Goal: Information Seeking & Learning: Learn about a topic

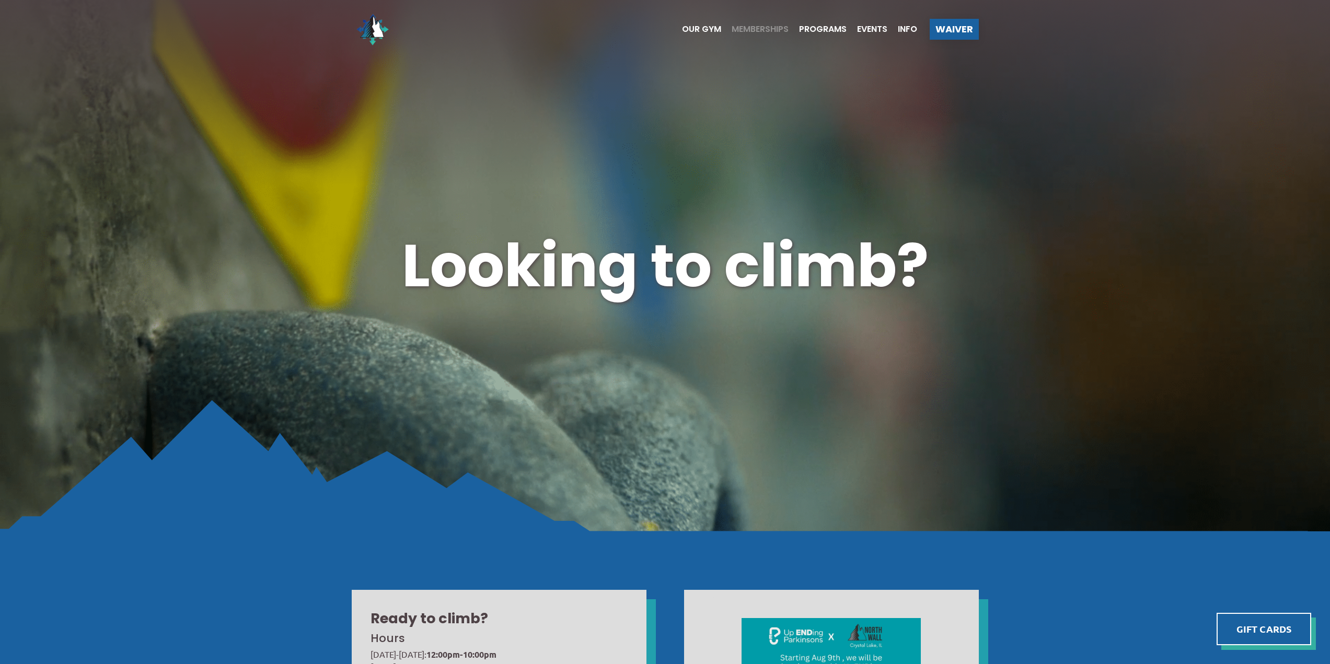
click at [758, 33] on span "Memberships" at bounding box center [760, 29] width 57 height 8
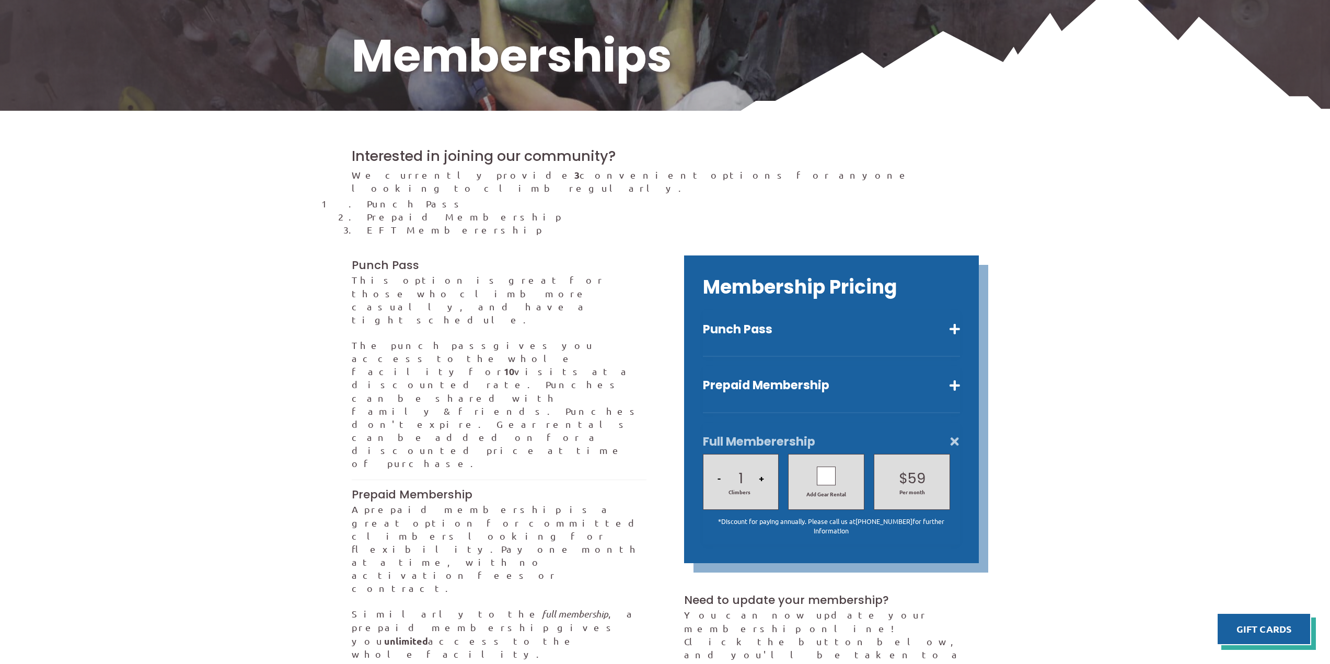
scroll to position [261, 0]
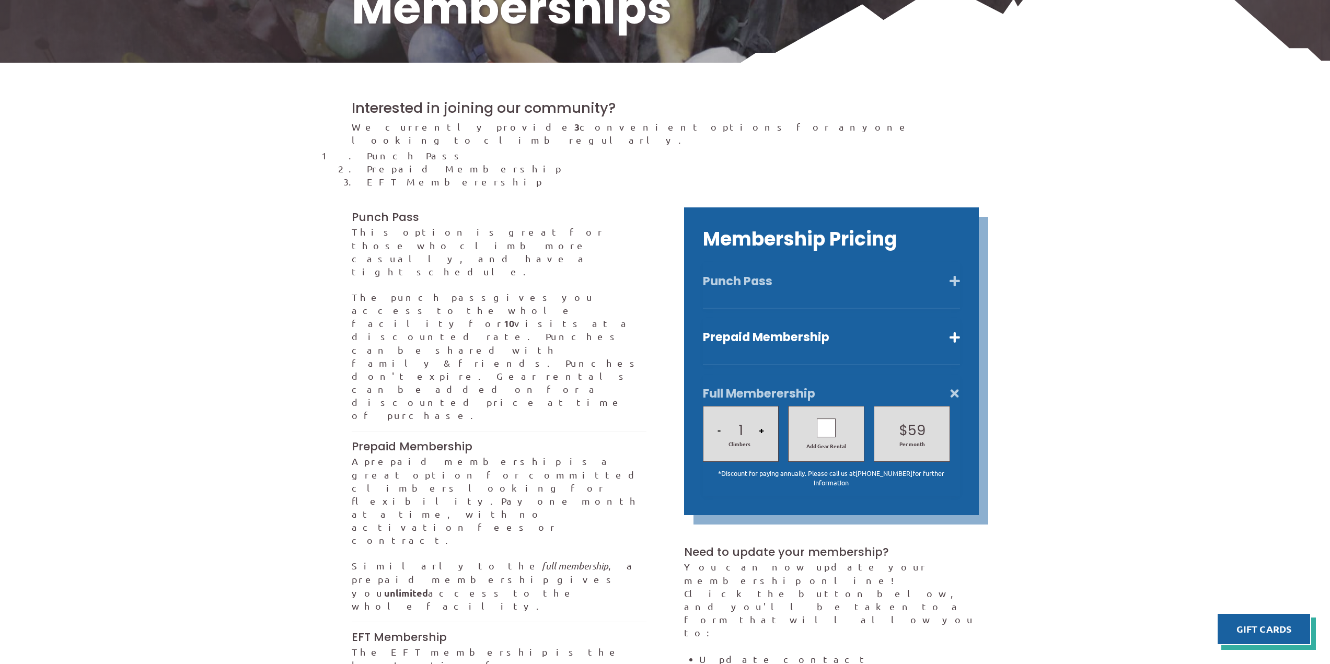
click at [829, 274] on button "Punch Pass" at bounding box center [831, 281] width 257 height 15
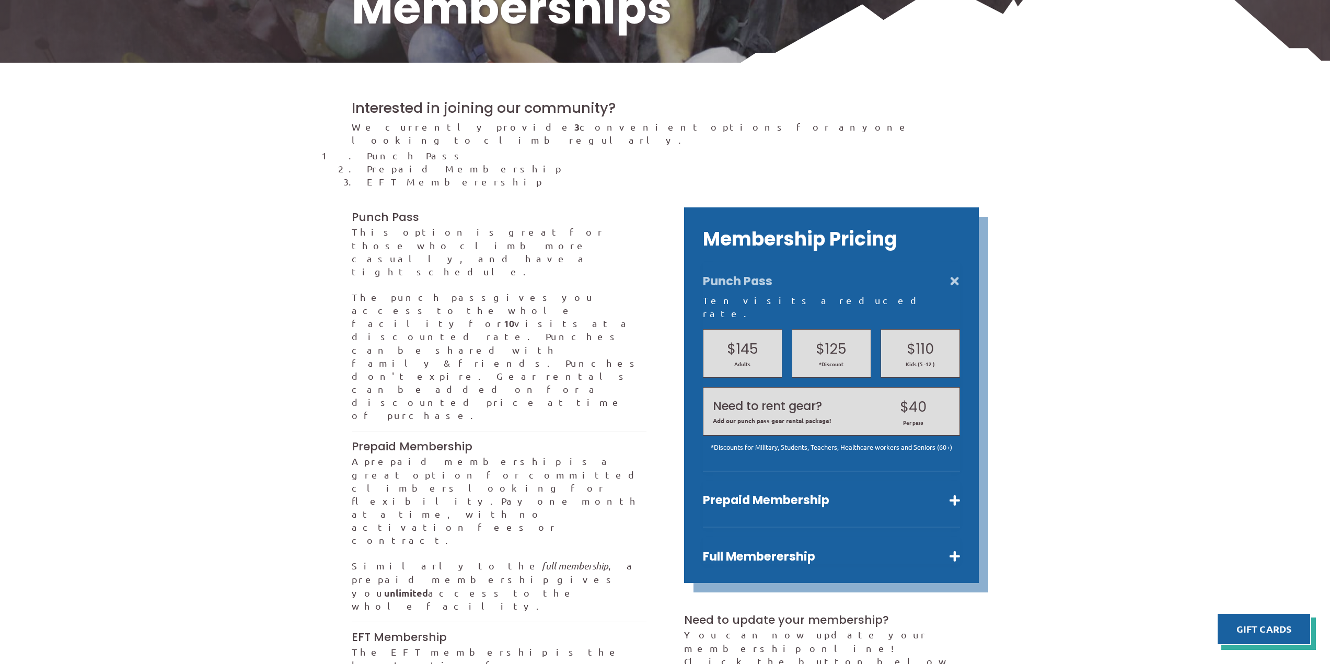
click at [815, 277] on div "Punch Pass Ten visits a reduced rate. $145 Adults $125 *Discount $110 Kids (5 -…" at bounding box center [831, 367] width 257 height 210
drag, startPoint x: 783, startPoint y: 264, endPoint x: 828, endPoint y: 263, distance: 45.0
click at [783, 274] on button "Punch Pass" at bounding box center [831, 281] width 257 height 15
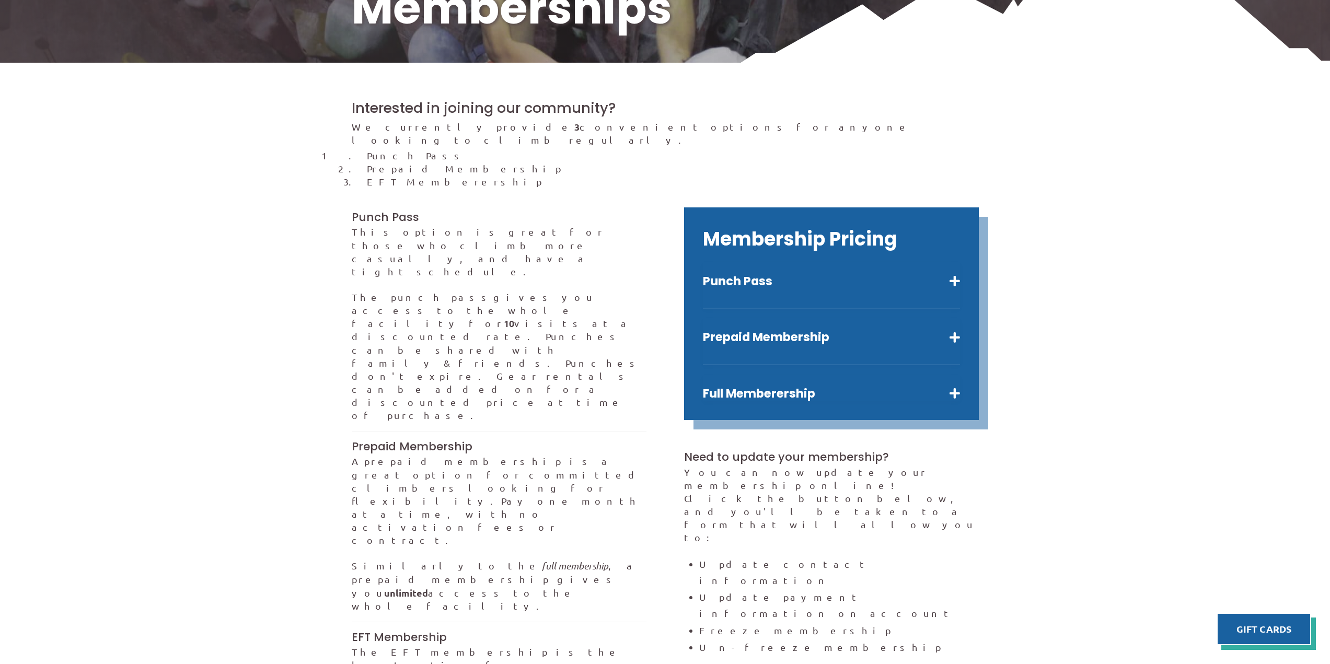
click at [848, 318] on div "Prepaid Membership Unlimited visits for one month. $80 Adults $64 Kids (5 -12 )…" at bounding box center [831, 341] width 257 height 47
click at [856, 330] on button "Prepaid Membership" at bounding box center [831, 337] width 257 height 15
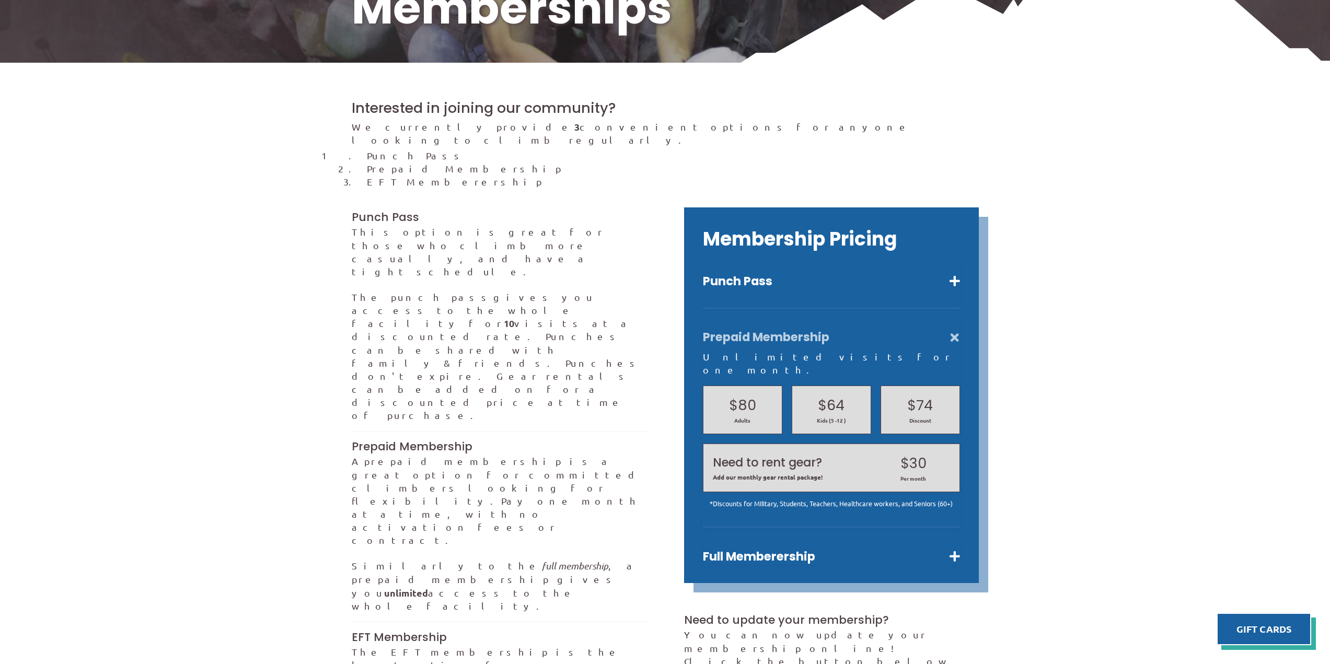
click at [856, 330] on button "Prepaid Membership" at bounding box center [831, 337] width 257 height 15
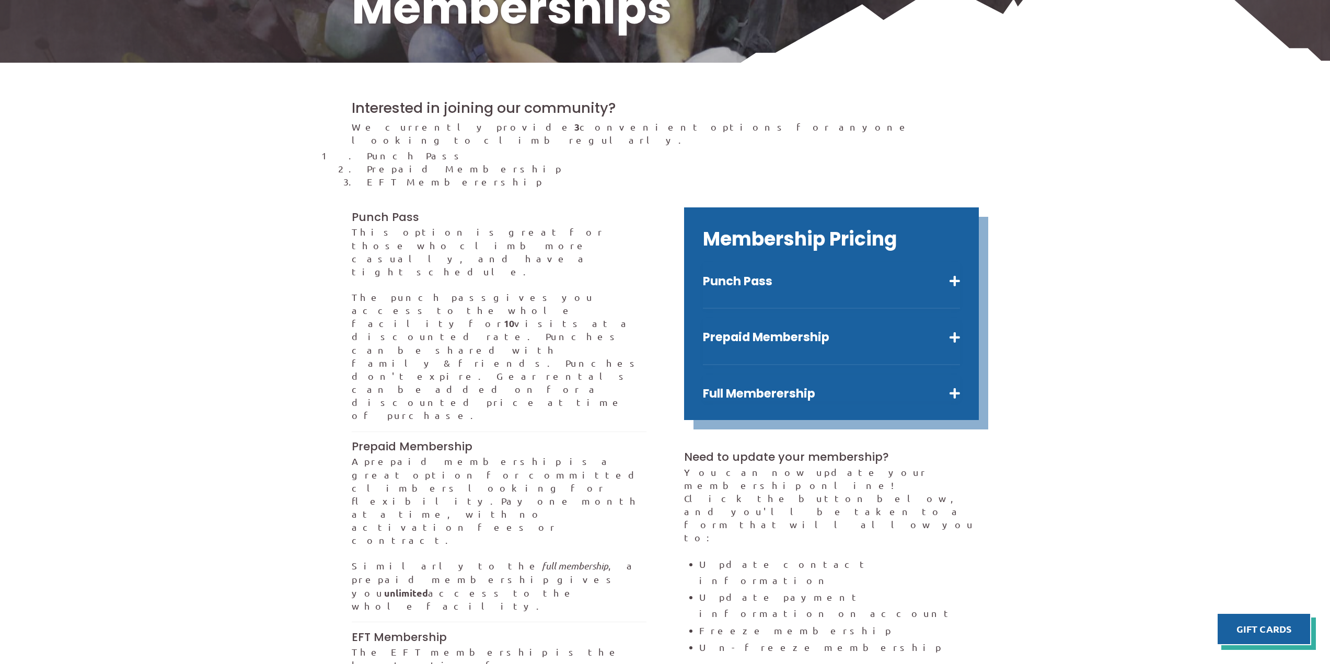
click at [805, 375] on div "Full Memberership 1 - Climbers + Add Gear Rental $ 59 $ 79 Per month *Discount …" at bounding box center [831, 388] width 257 height 27
click at [799, 386] on button "Full Memberership" at bounding box center [831, 393] width 257 height 15
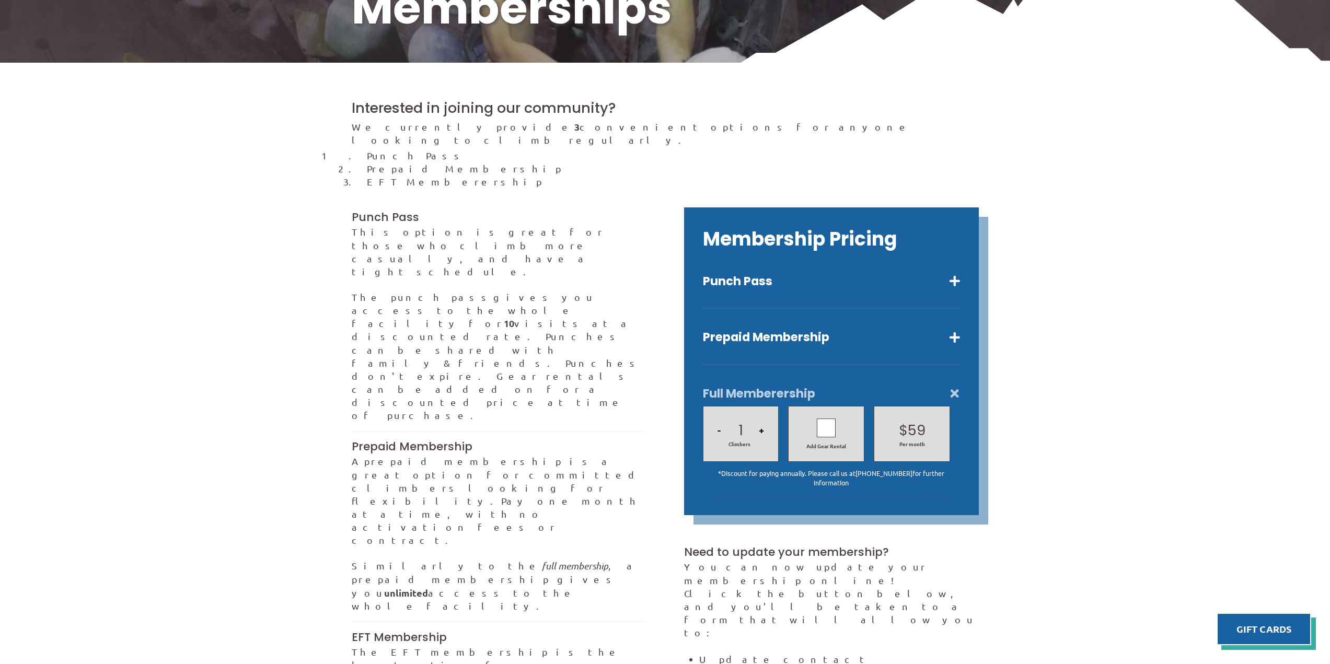
click at [818, 419] on div at bounding box center [826, 428] width 19 height 19
click at [827, 421] on icon at bounding box center [826, 428] width 9 height 15
click at [828, 419] on div at bounding box center [826, 428] width 19 height 19
click at [828, 421] on icon at bounding box center [826, 428] width 9 height 15
click at [828, 419] on div at bounding box center [826, 428] width 19 height 19
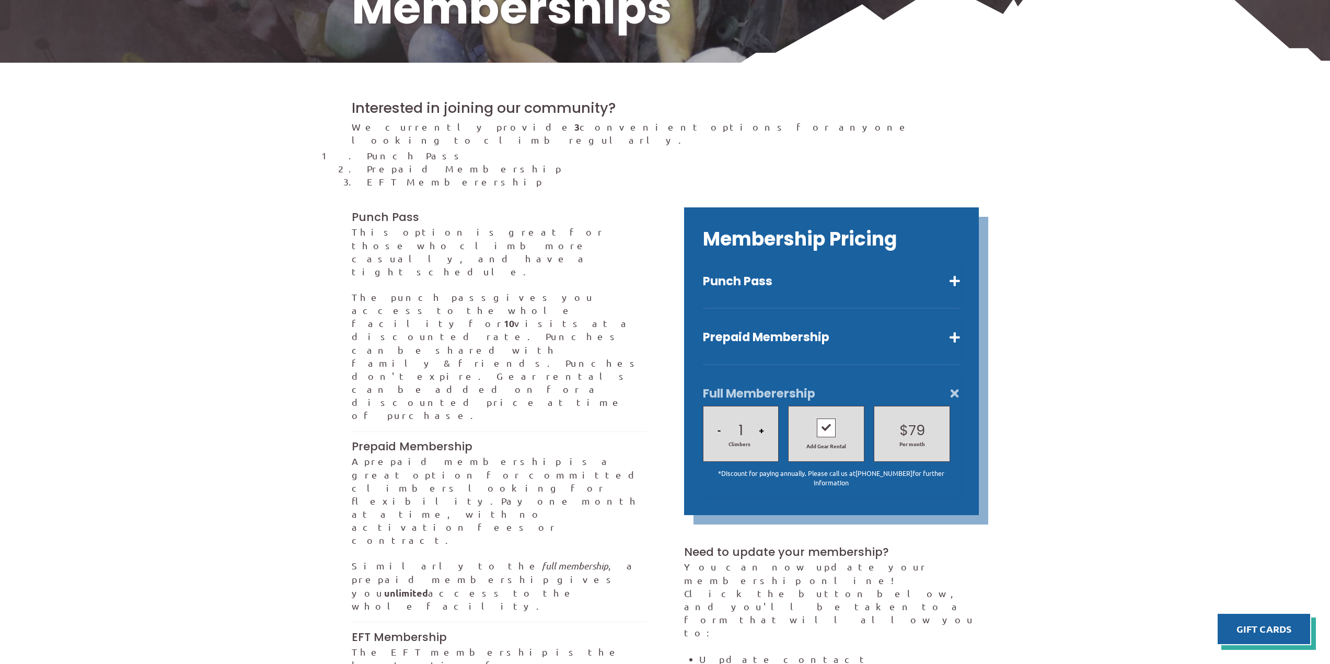
click at [828, 421] on icon at bounding box center [826, 428] width 9 height 15
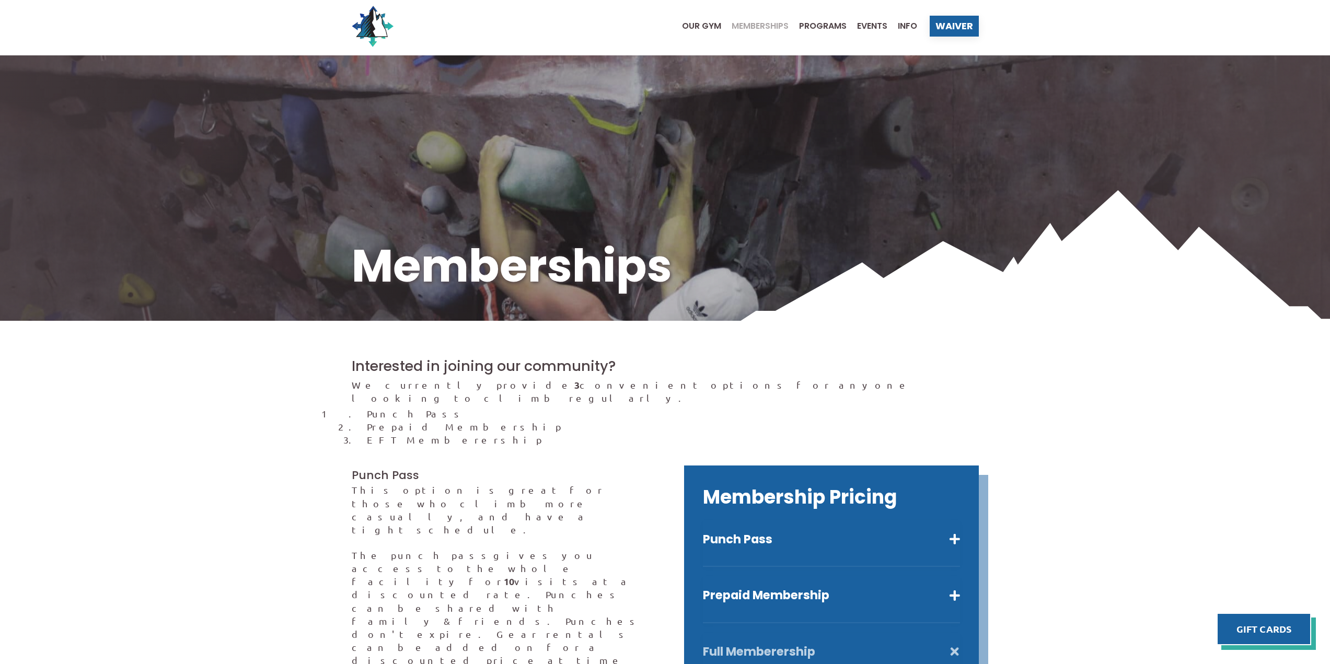
scroll to position [0, 0]
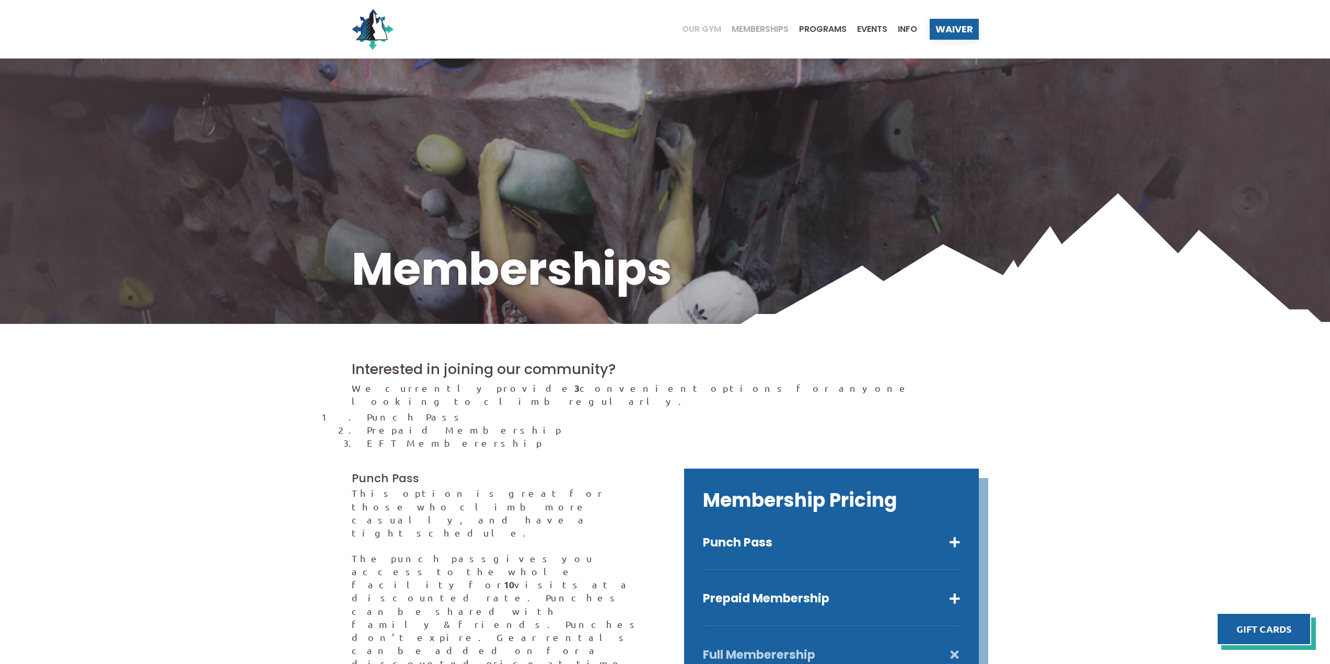
click at [688, 25] on span "Our Gym" at bounding box center [701, 29] width 39 height 8
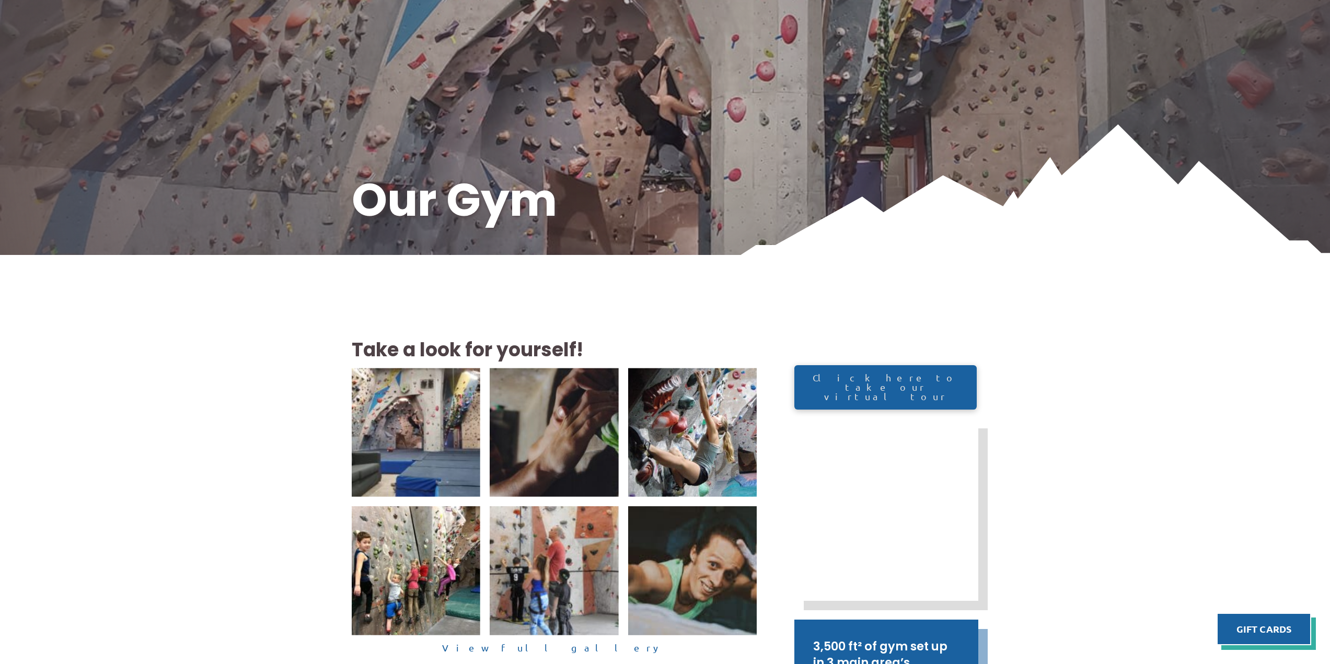
scroll to position [261, 0]
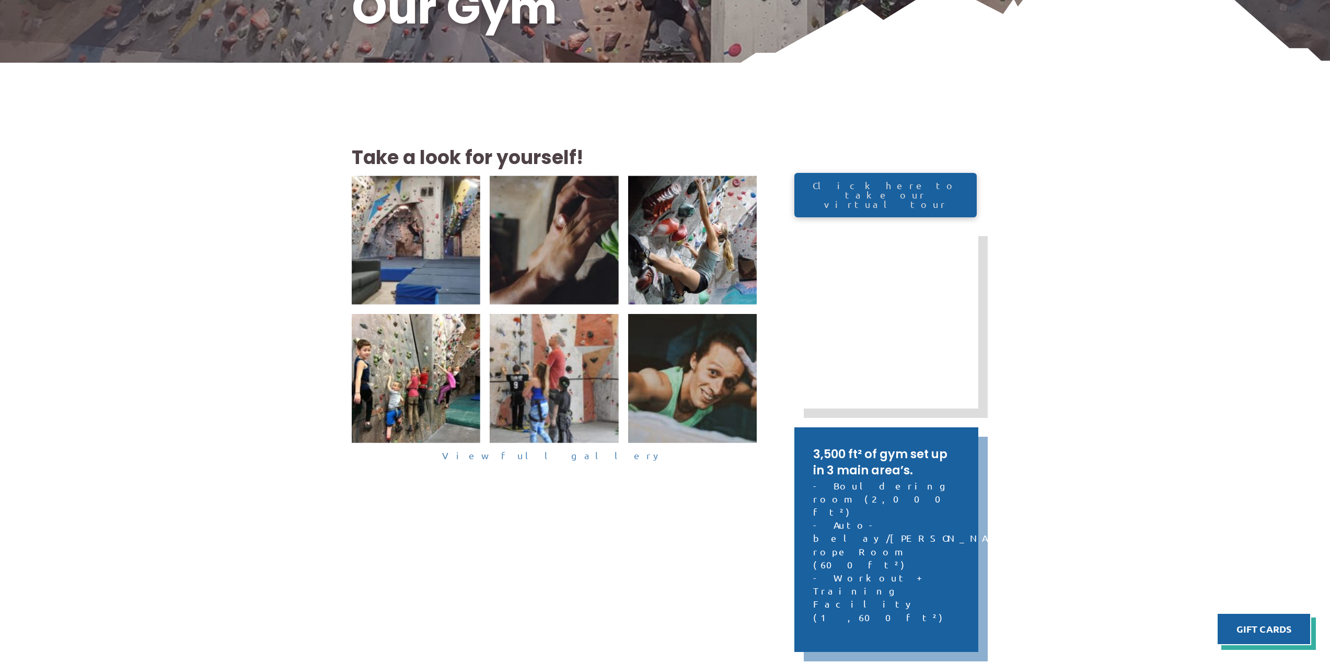
click at [572, 457] on link "View full gallery" at bounding box center [555, 456] width 406 height 16
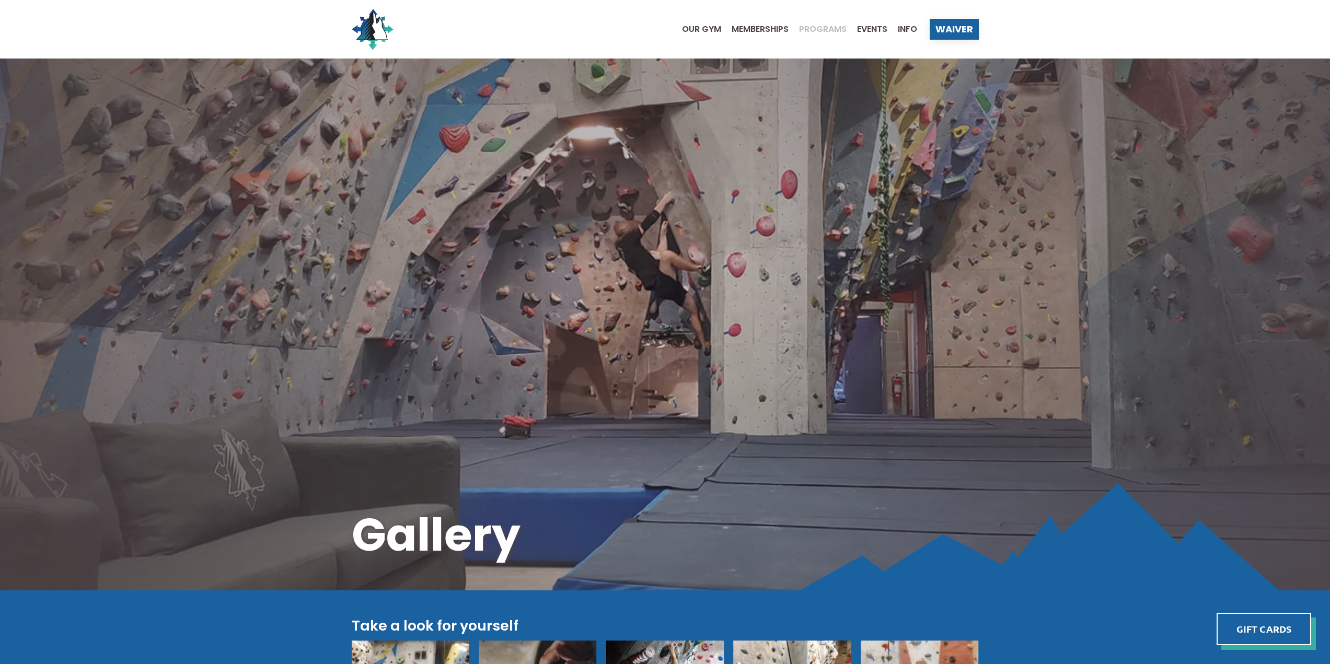
click at [817, 27] on span "Programs" at bounding box center [823, 29] width 48 height 8
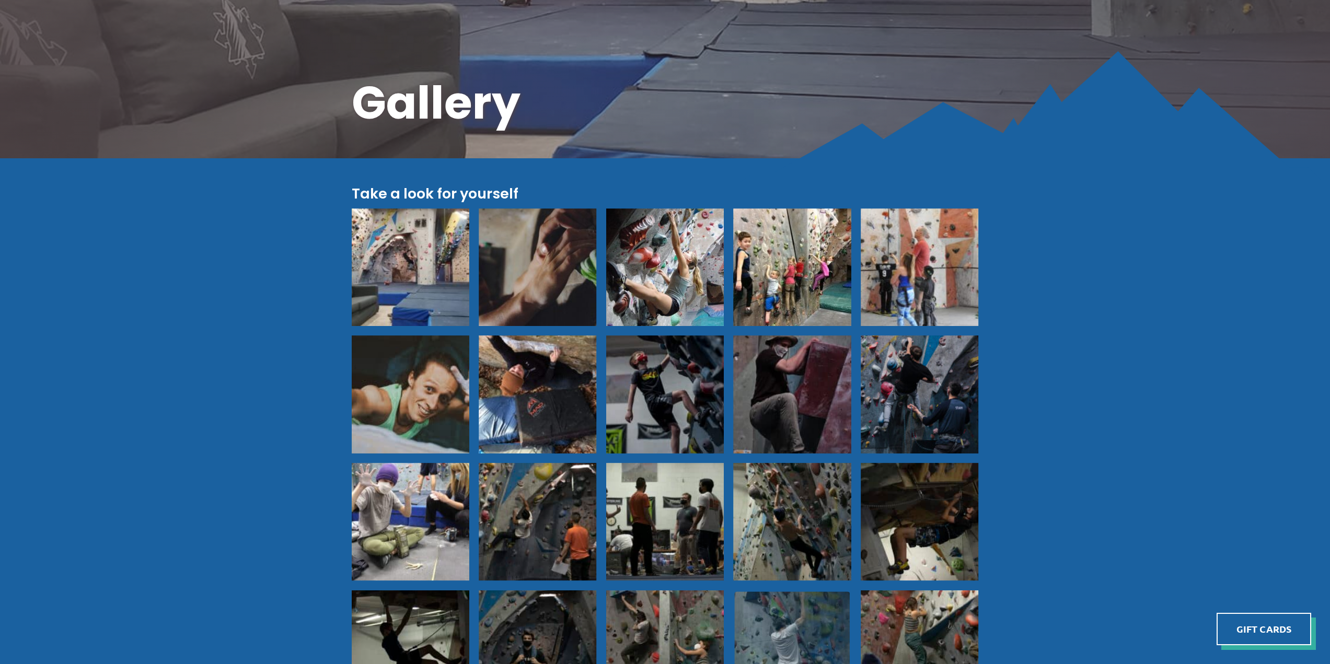
scroll to position [357, 0]
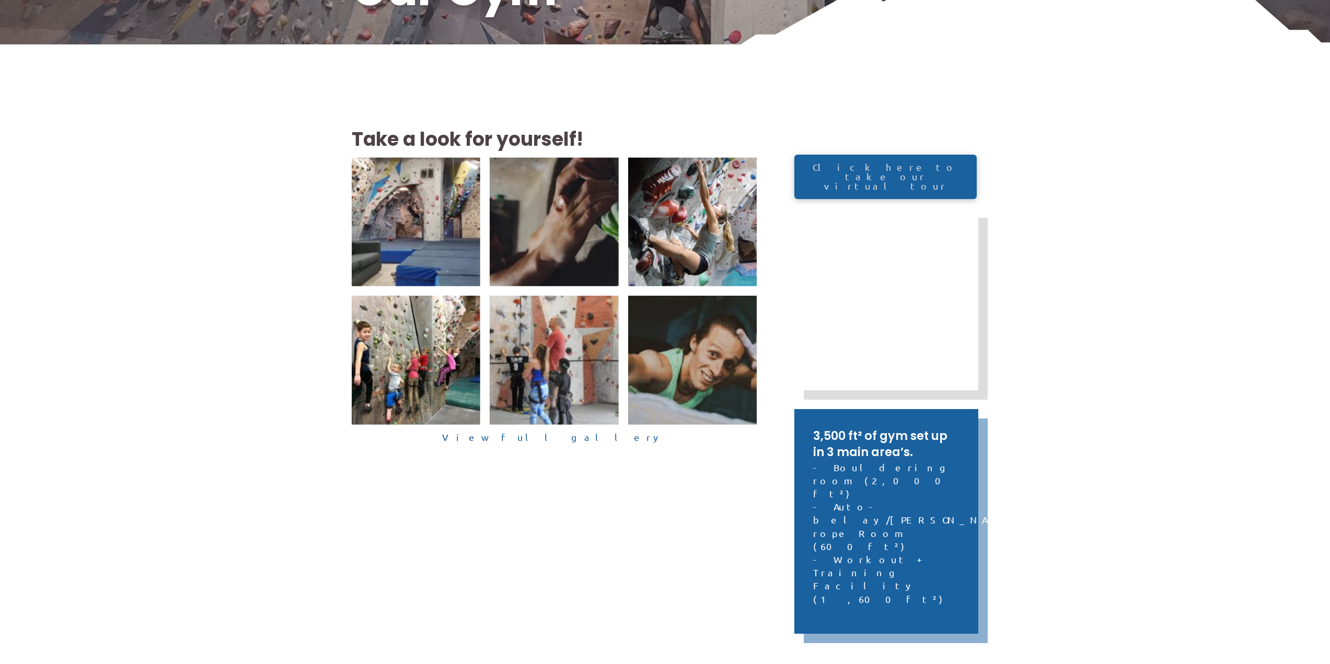
scroll to position [261, 0]
